Goal: Task Accomplishment & Management: Manage account settings

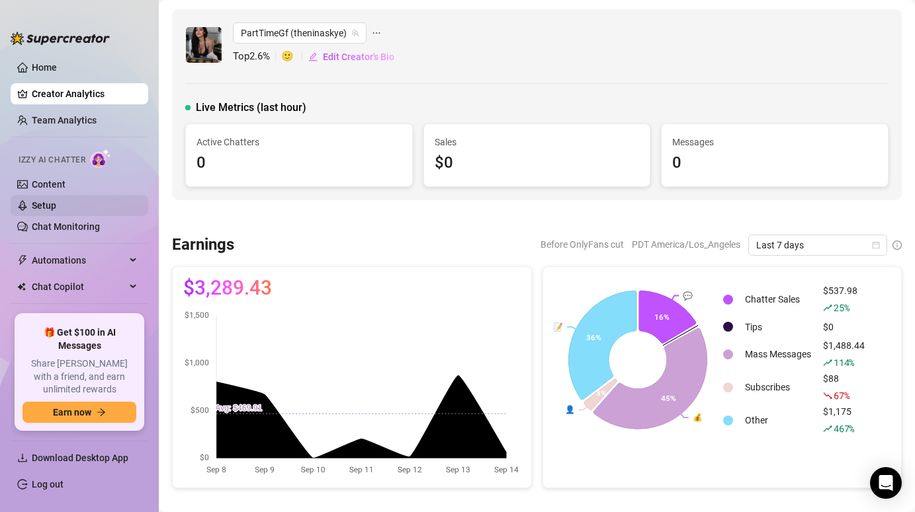
click at [33, 208] on link "Setup" at bounding box center [44, 205] width 24 height 11
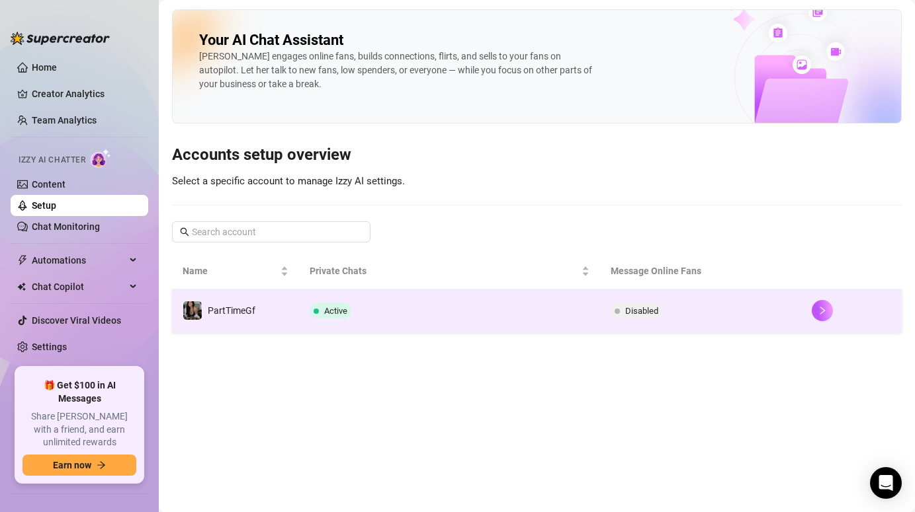
click at [436, 296] on td "Active" at bounding box center [450, 311] width 302 height 43
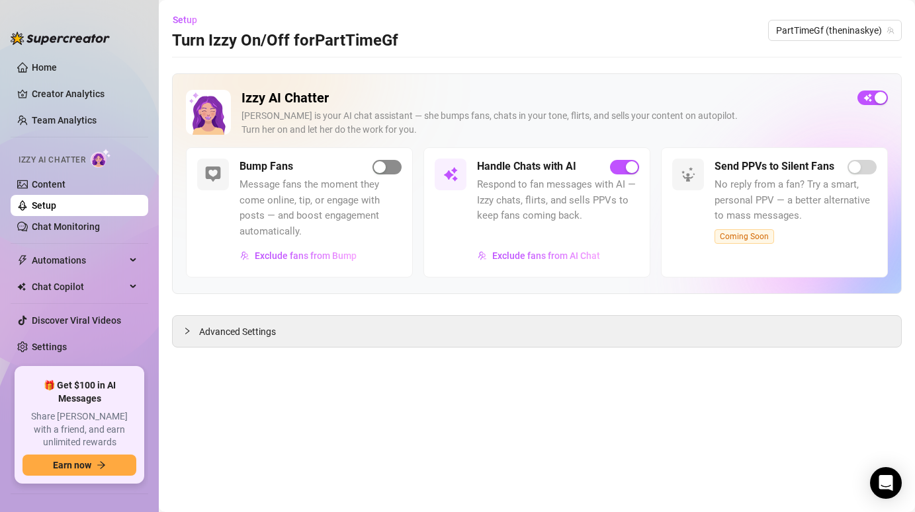
click at [376, 167] on div "button" at bounding box center [380, 167] width 12 height 12
